Goal: Information Seeking & Learning: Learn about a topic

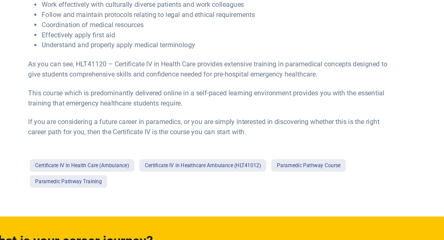
scroll to position [417, 0]
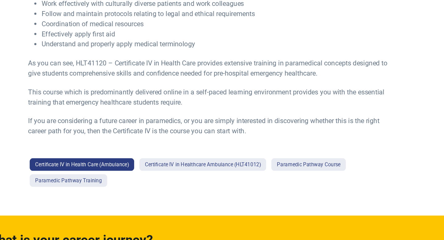
click at [147, 185] on link "Certificate IV in Health Care (Ambulance)" at bounding box center [130, 184] width 77 height 9
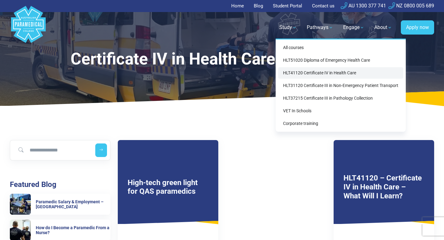
click at [303, 70] on link "HLT41120 Certificate IV in Health Care" at bounding box center [340, 72] width 125 height 11
